Goal: Communication & Community: Share content

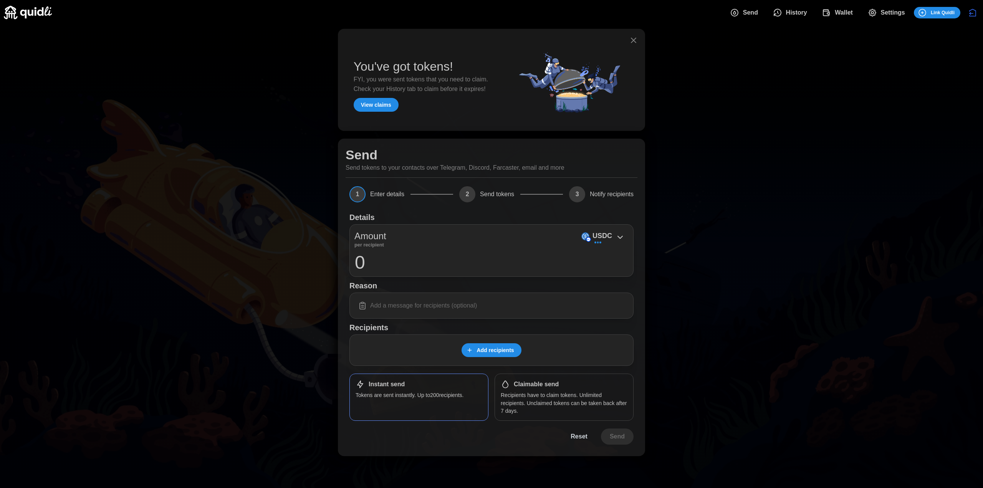
click at [835, 12] on span "Wallet" at bounding box center [844, 12] width 18 height 15
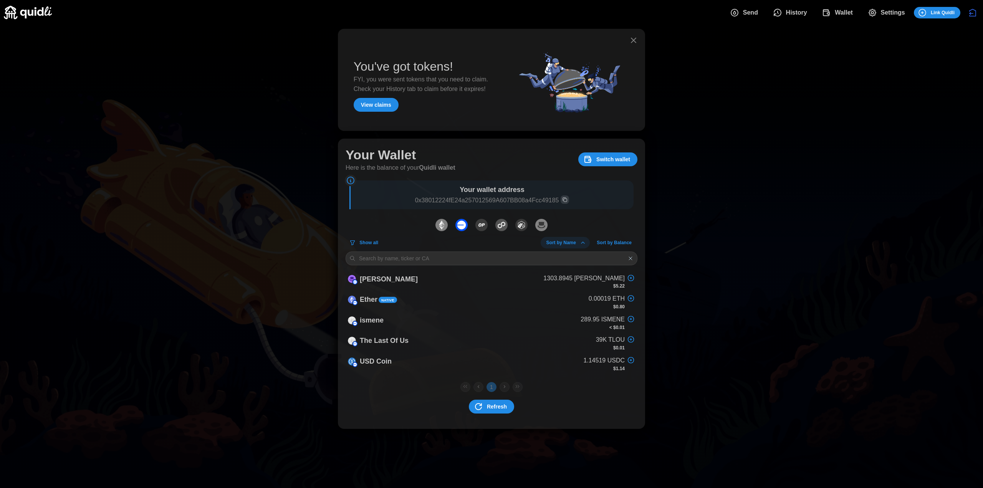
click at [879, 16] on span "Settings" at bounding box center [886, 12] width 37 height 15
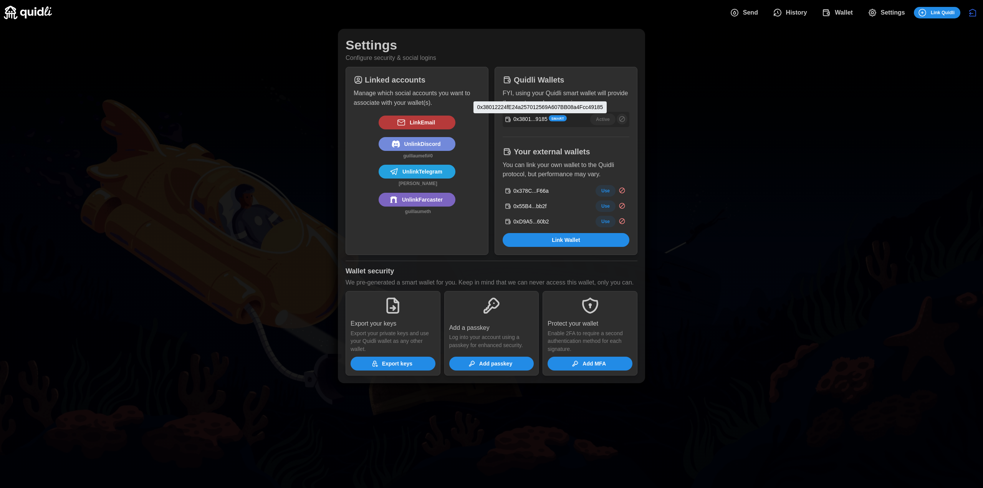
click at [523, 118] on p "0x3801...9185" at bounding box center [531, 119] width 34 height 8
click at [528, 201] on div "0x55B4...bb2f" at bounding box center [526, 207] width 42 height 12
click at [525, 204] on p "0x55B4...bb2f" at bounding box center [530, 206] width 33 height 8
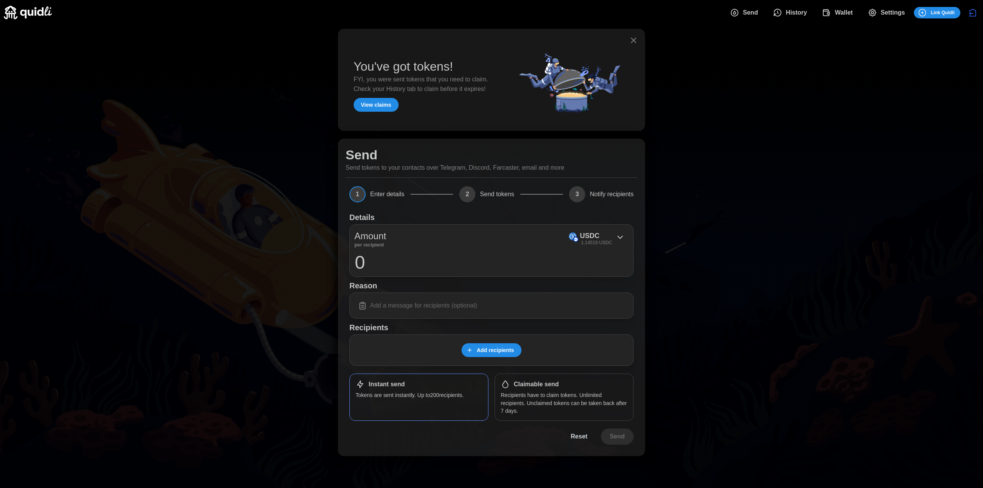
click at [499, 354] on span "Add recipients" at bounding box center [495, 350] width 37 height 13
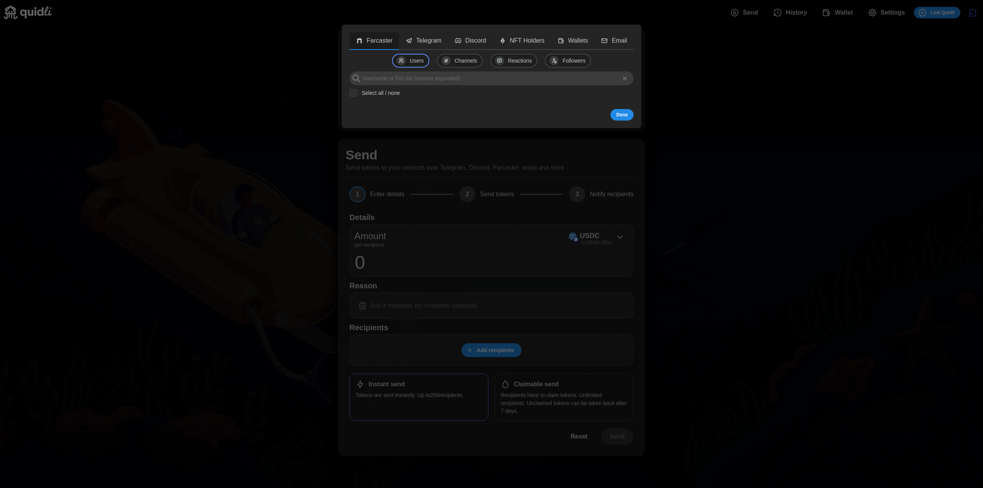
click at [569, 40] on p "Wallets" at bounding box center [579, 41] width 20 height 10
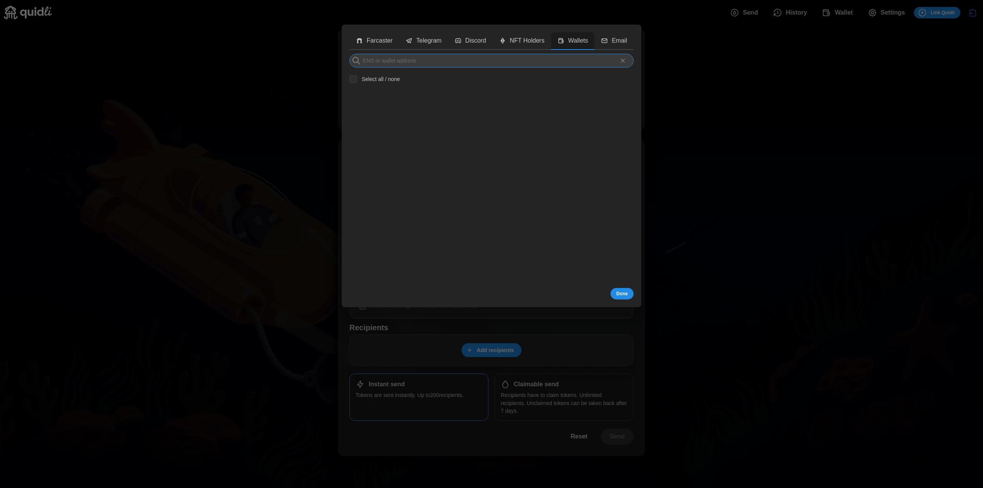
click at [406, 67] on input at bounding box center [492, 61] width 284 height 14
paste input "0x38012224fE24a257012569A607BB08a4Fcc49185"
click at [500, 65] on input "0x38012224fE24a257012569A607BB08a4Fcc49185" at bounding box center [492, 61] width 284 height 14
paste input "0x55B4d3E79A15e725323244d3c68Fa131a318bb2f"
click at [490, 61] on input "0x38012224fE24a257012569A607BB08a4Fcc49185,0x55B4d3E79A15e725323244d3c68Fa131a3…" at bounding box center [492, 61] width 284 height 14
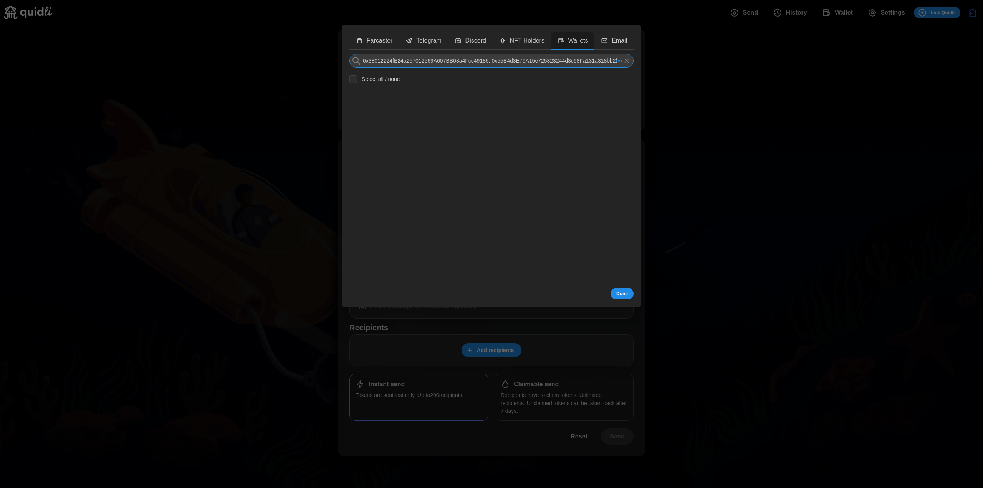
click at [482, 58] on input "0x38012224fE24a257012569A607BB08a4Fcc49185, 0x55B4d3E79A15e725323244d3c68Fa131a…" at bounding box center [492, 61] width 284 height 14
click at [597, 63] on input "0x38012224fE24a257012569A607BB08a4Fcc49185, 0x55B4d3E79A15e725323244d3c68Fa131a…" at bounding box center [492, 61] width 284 height 14
type input "0x38012224fE24a257012569A607BB08a4Fcc49185, 0x55B4d3E79A15e725323244d3c68Fa131a…"
